Goal: Find specific page/section: Find specific page/section

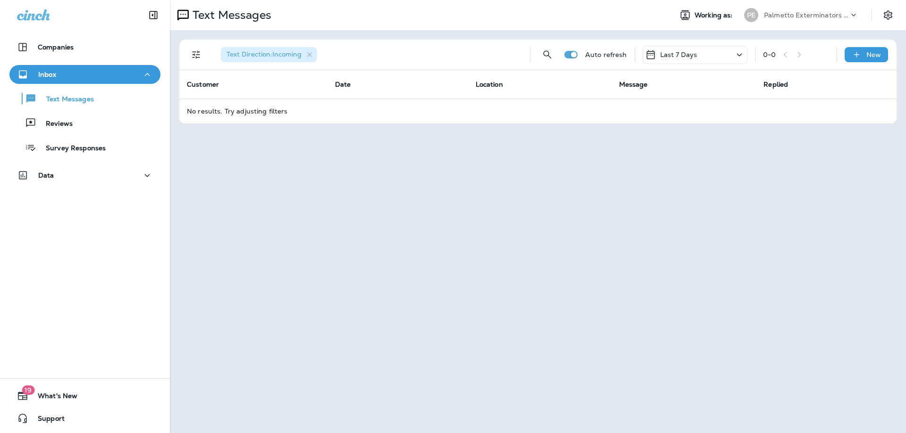
click at [64, 137] on div "Text Messages Reviews Survey Responses" at bounding box center [84, 121] width 151 height 74
click at [61, 126] on p "Reviews" at bounding box center [54, 124] width 36 height 9
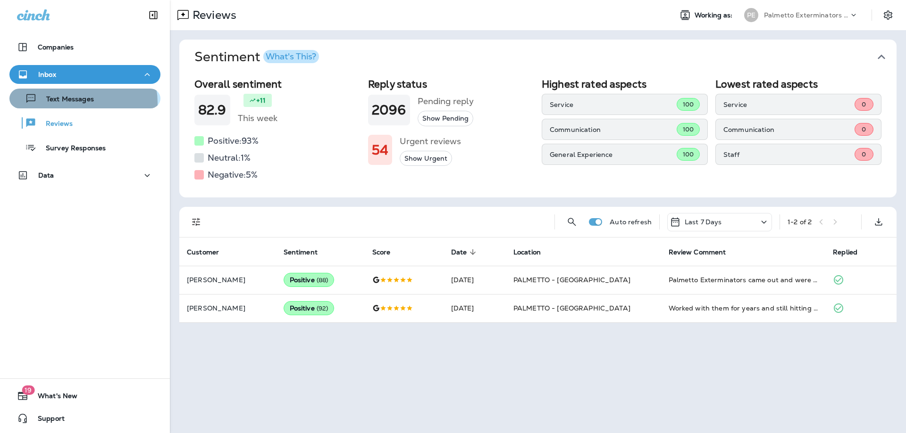
click at [78, 103] on p "Text Messages" at bounding box center [65, 99] width 57 height 9
